Goal: Information Seeking & Learning: Learn about a topic

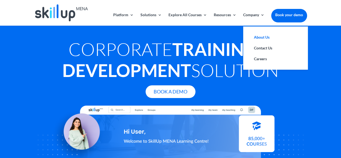
click at [260, 35] on link "About Us" at bounding box center [276, 37] width 54 height 11
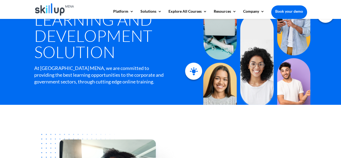
scroll to position [162, 0]
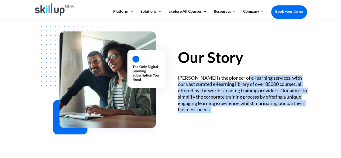
drag, startPoint x: 244, startPoint y: 78, endPoint x: 251, endPoint y: 103, distance: 26.4
copy div "e-learning services, with our vast curated e-learning library of over 85000 cou…"
